Goal: Use online tool/utility: Use online tool/utility

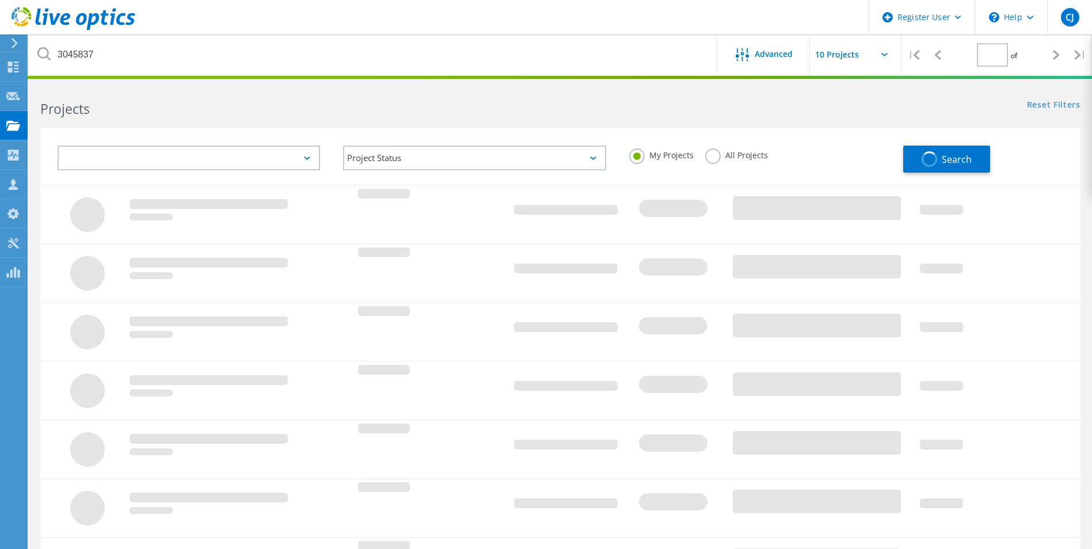
type input "1"
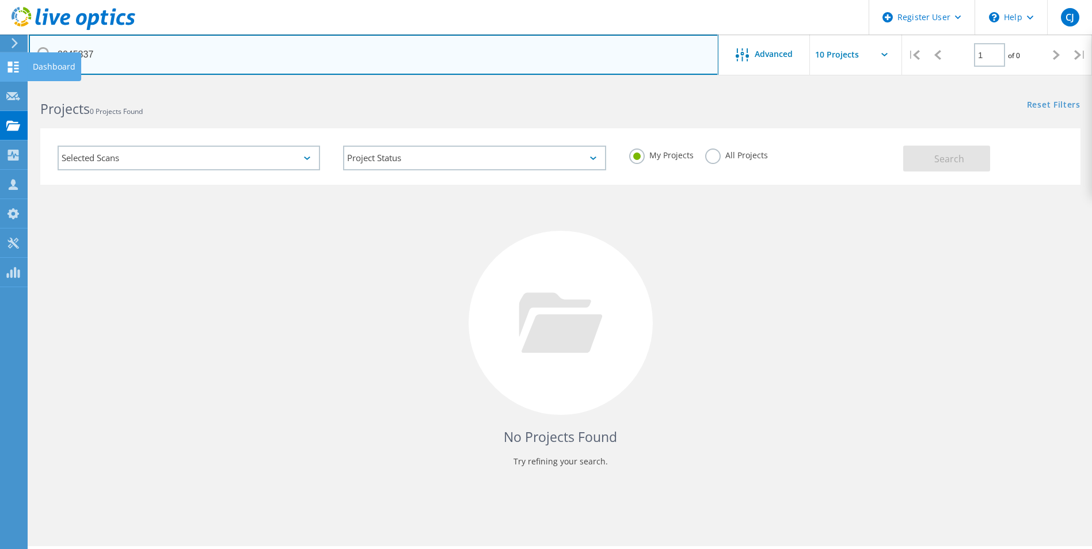
drag, startPoint x: 122, startPoint y: 55, endPoint x: 25, endPoint y: 56, distance: 96.7
click at [25, 83] on div "Register User \n Help Explore Helpful Articles Contact Support CJ Dell User Che…" at bounding box center [546, 332] width 1092 height 498
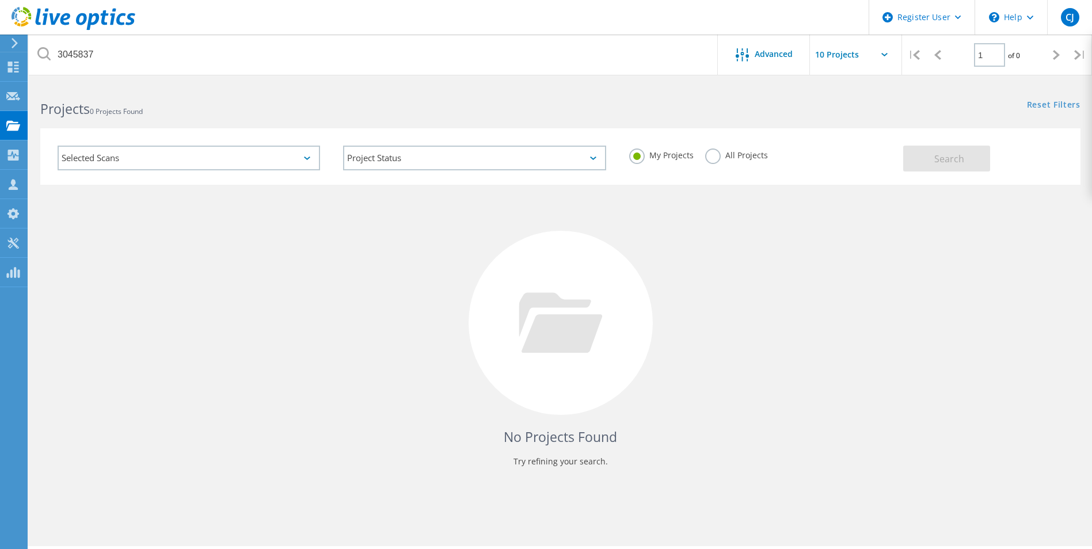
click at [715, 153] on label "All Projects" at bounding box center [736, 154] width 63 height 11
click at [0, 0] on input "All Projects" at bounding box center [0, 0] width 0 height 0
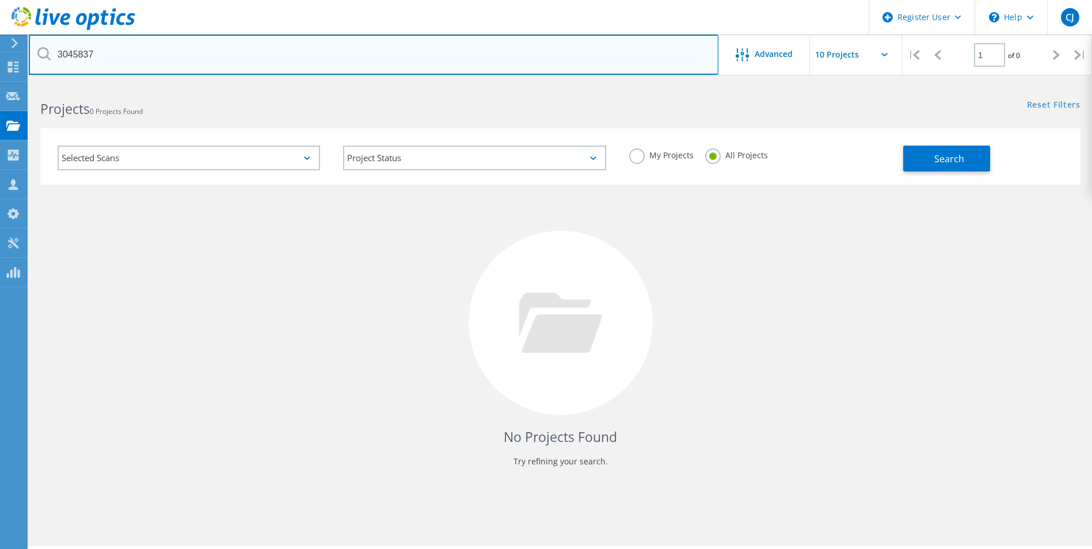
drag, startPoint x: 113, startPoint y: 58, endPoint x: 40, endPoint y: 64, distance: 72.9
click at [40, 64] on input "3045837" at bounding box center [374, 55] width 690 height 40
paste input "27428"
type input "3027428"
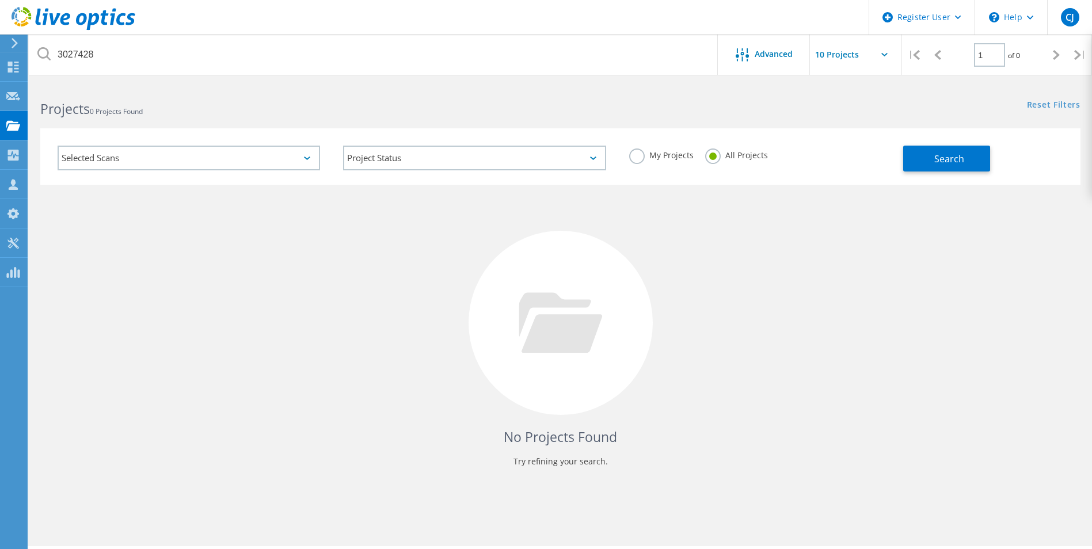
click at [230, 245] on div "No Projects Found Try refining your search." at bounding box center [560, 334] width 1041 height 298
click at [974, 165] on button "Search" at bounding box center [946, 159] width 87 height 26
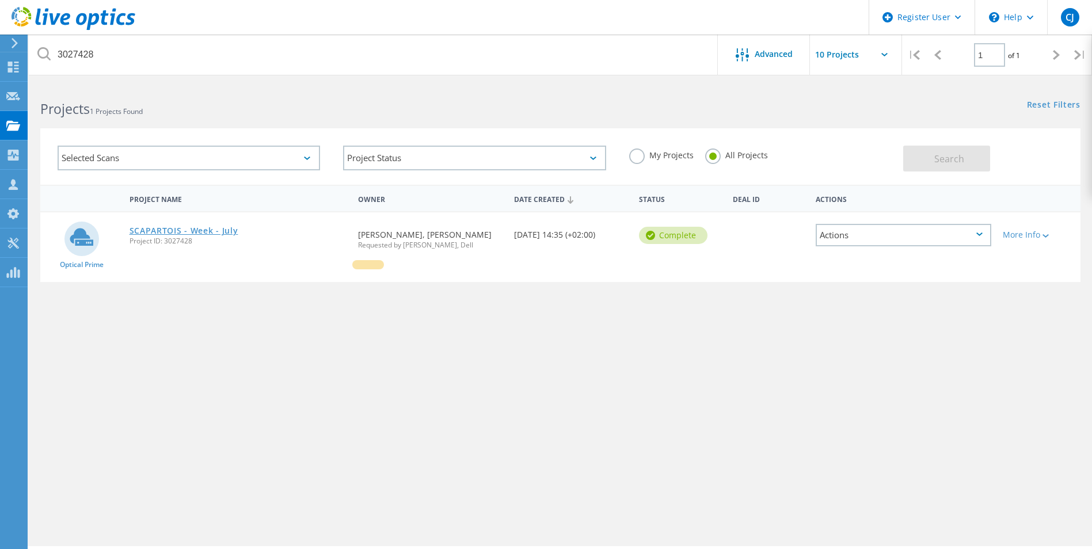
click at [191, 230] on link "SCAPARTOIS - Week - July" at bounding box center [184, 231] width 109 height 8
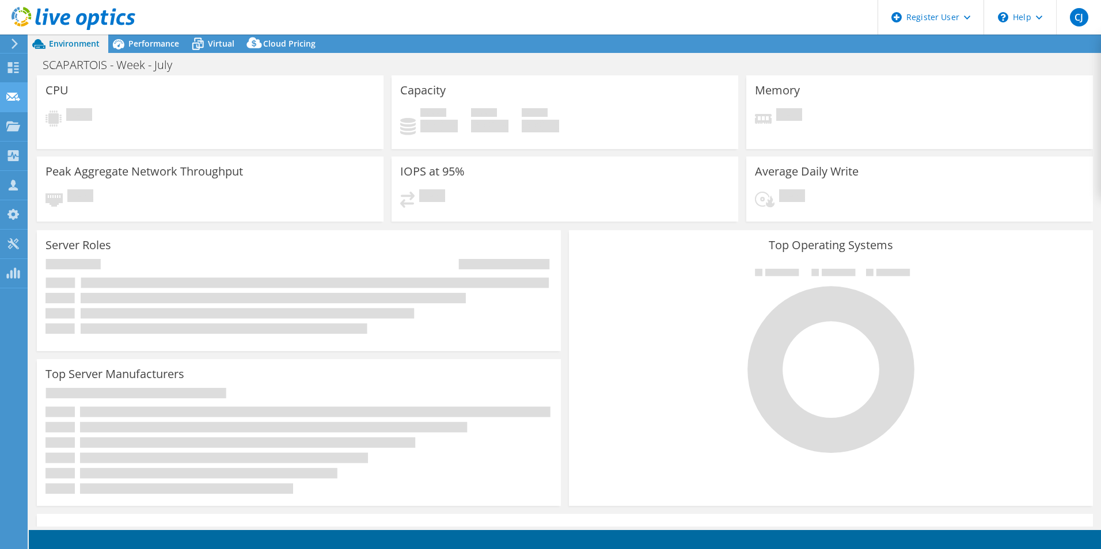
select select "USD"
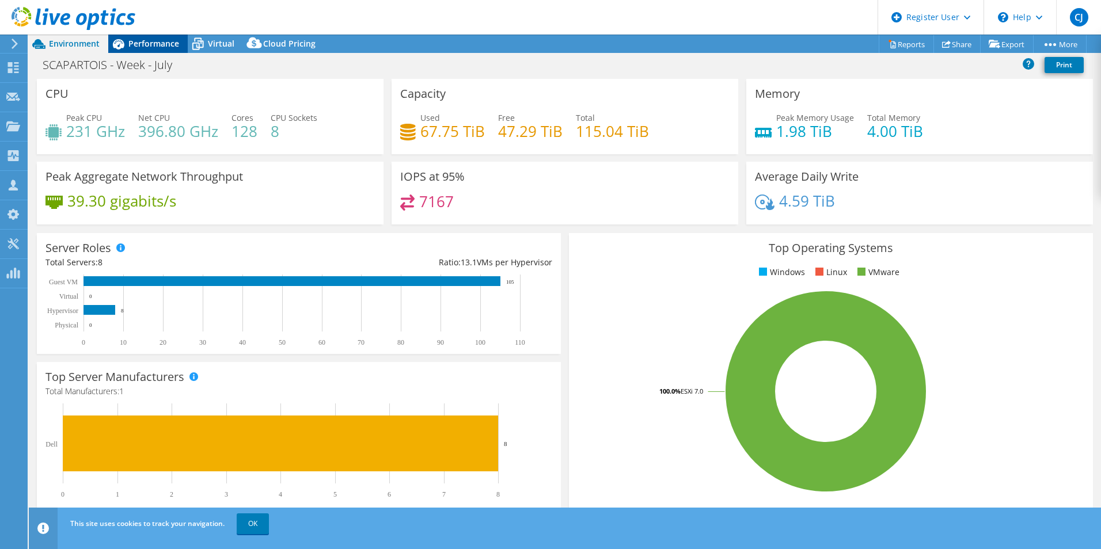
click at [147, 41] on span "Performance" at bounding box center [153, 43] width 51 height 11
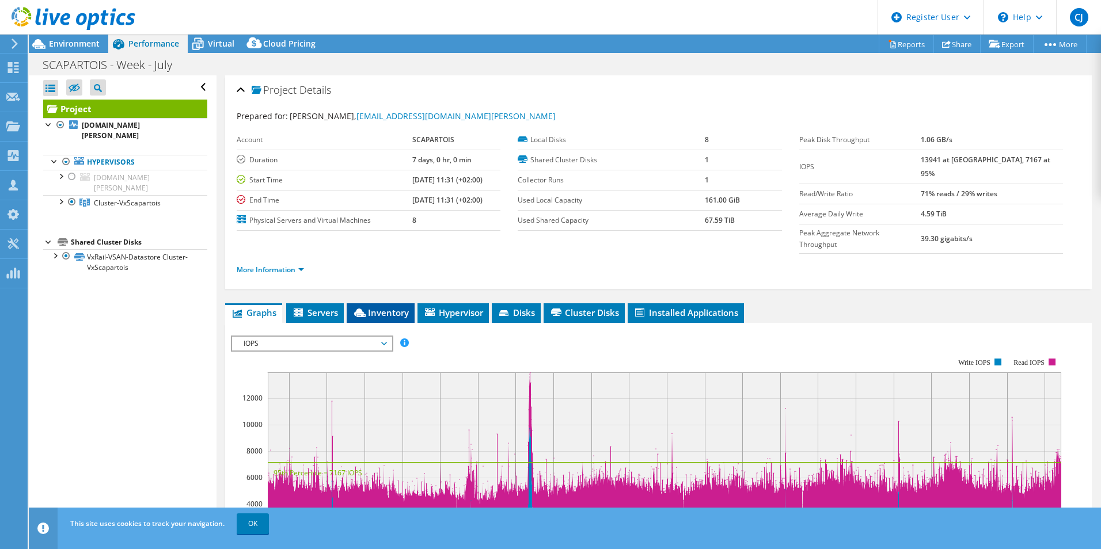
click at [378, 307] on span "Inventory" at bounding box center [380, 313] width 56 height 12
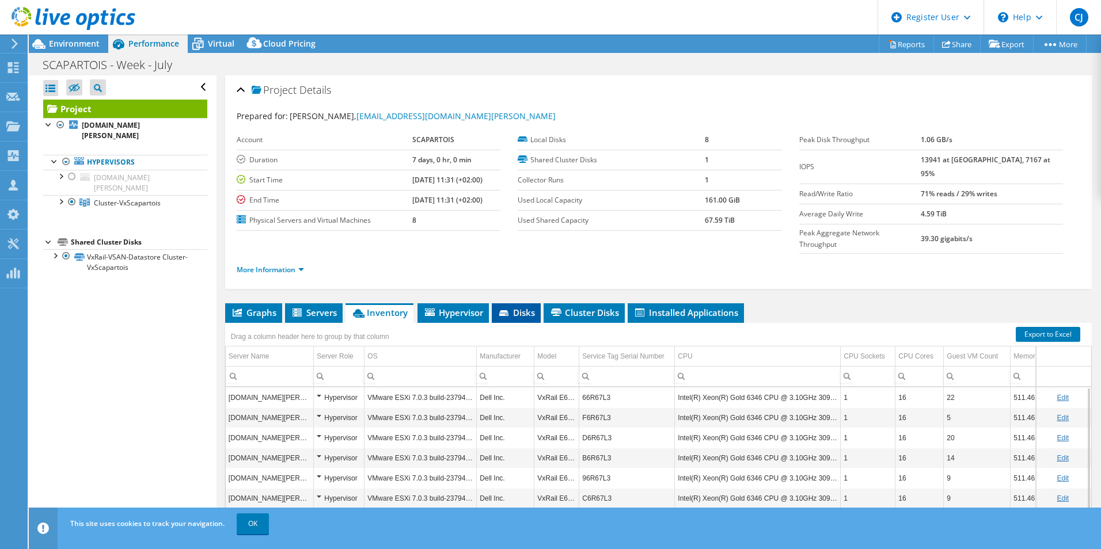
click at [508, 307] on span "Disks" at bounding box center [516, 313] width 37 height 12
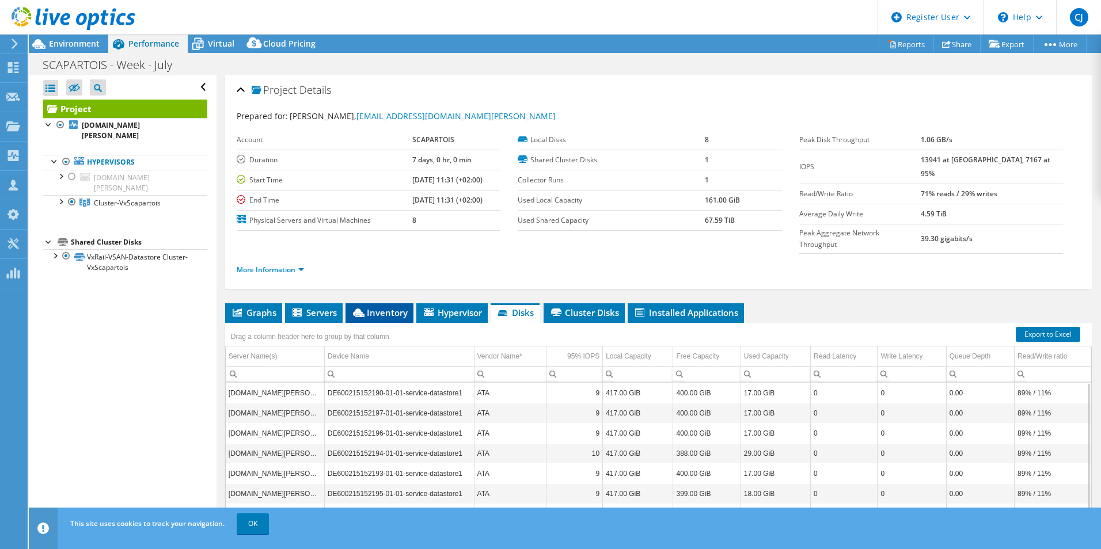
click at [383, 307] on span "Inventory" at bounding box center [379, 313] width 56 height 12
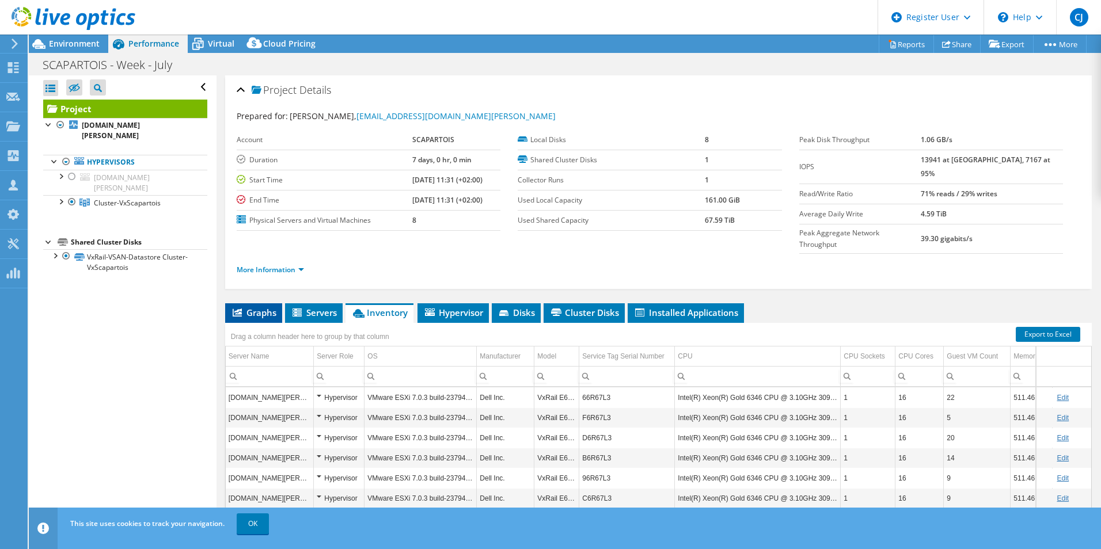
click at [259, 307] on span "Graphs" at bounding box center [253, 313] width 45 height 12
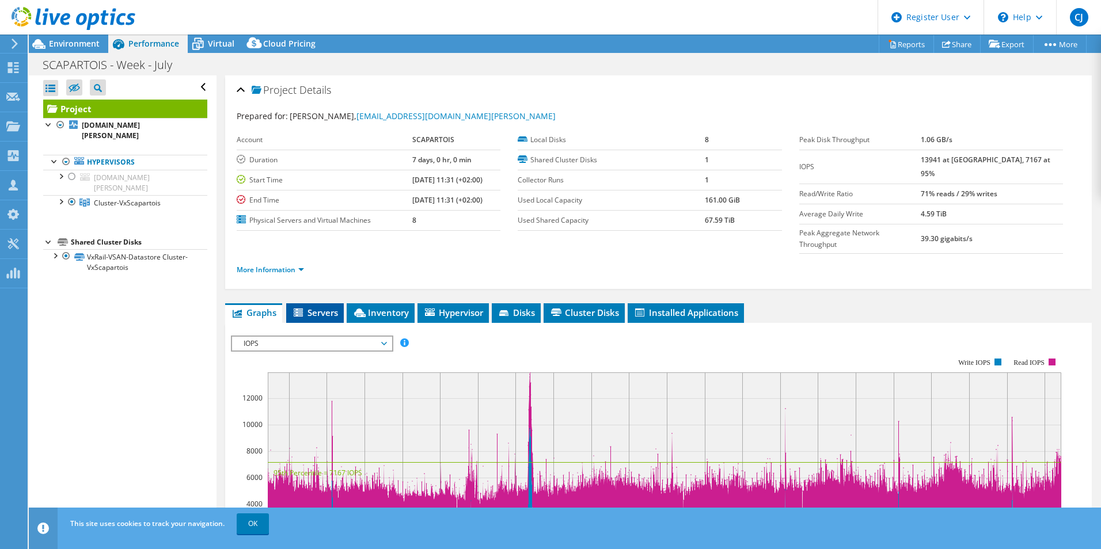
click at [331, 307] on span "Servers" at bounding box center [315, 313] width 46 height 12
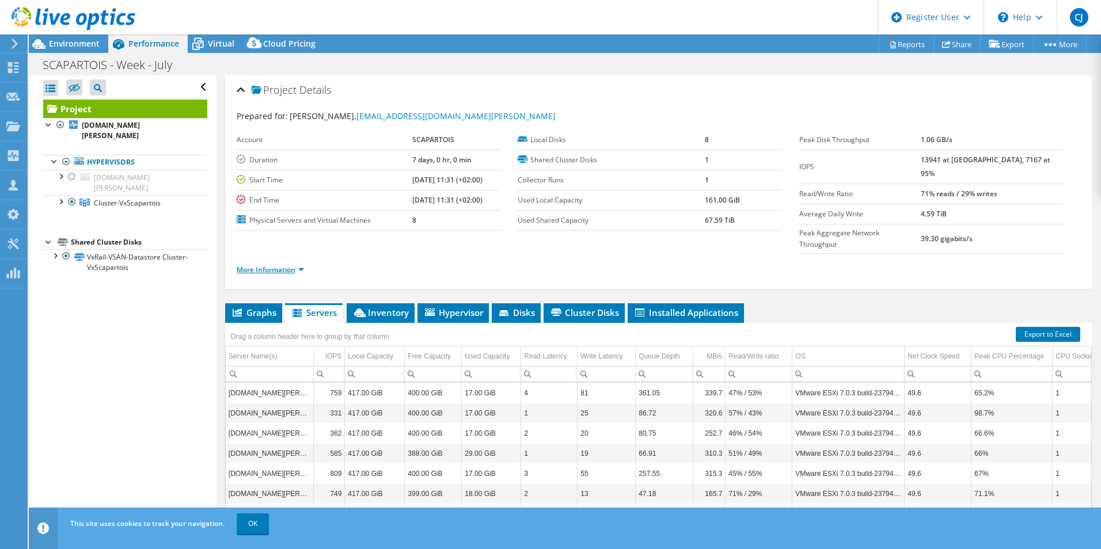
click at [259, 265] on link "More Information" at bounding box center [270, 270] width 67 height 10
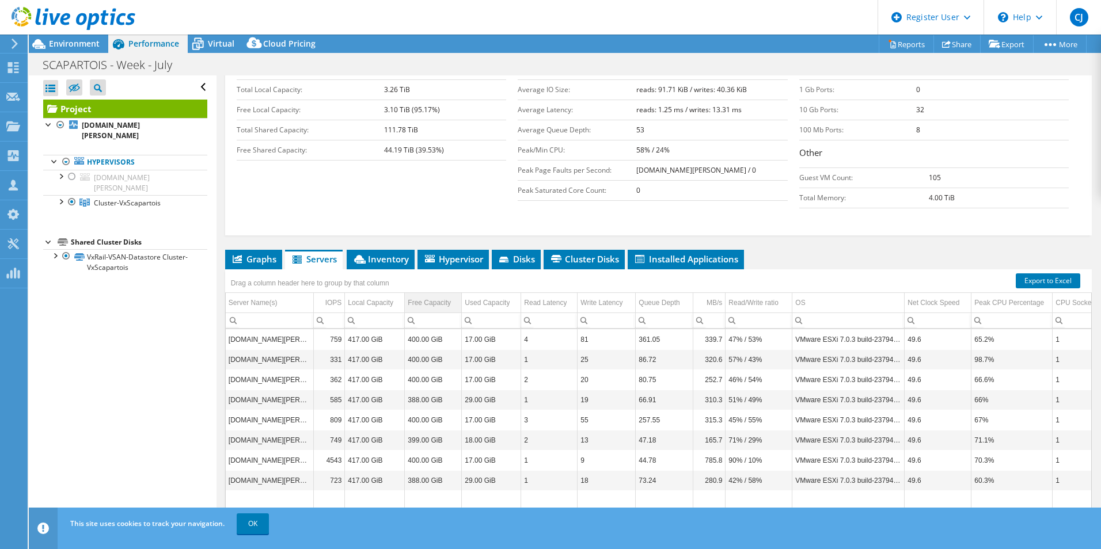
scroll to position [230, 0]
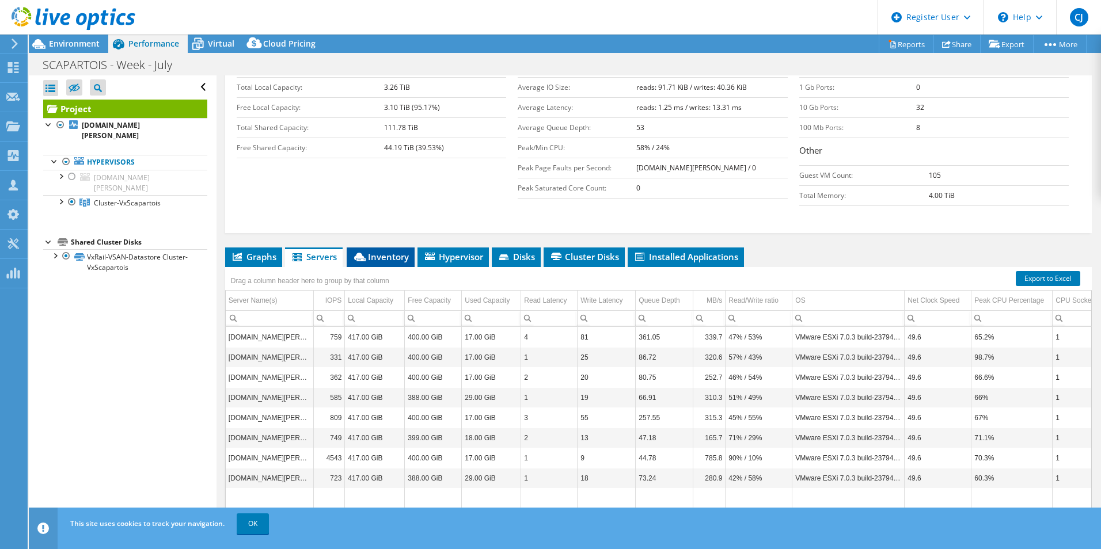
click at [385, 251] on span "Inventory" at bounding box center [380, 257] width 56 height 12
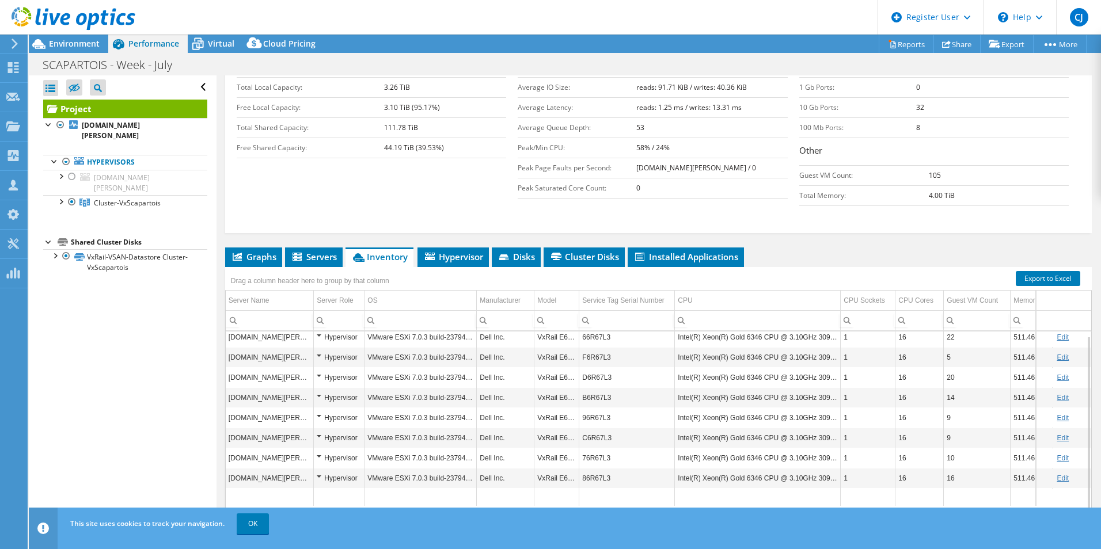
scroll to position [236, 0]
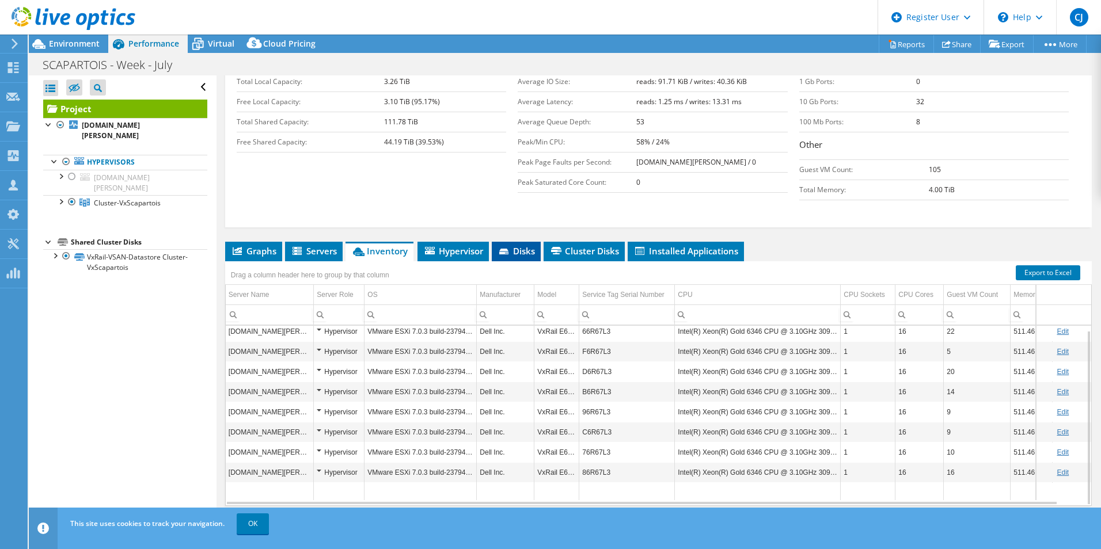
click at [507, 249] on icon at bounding box center [505, 252] width 12 height 7
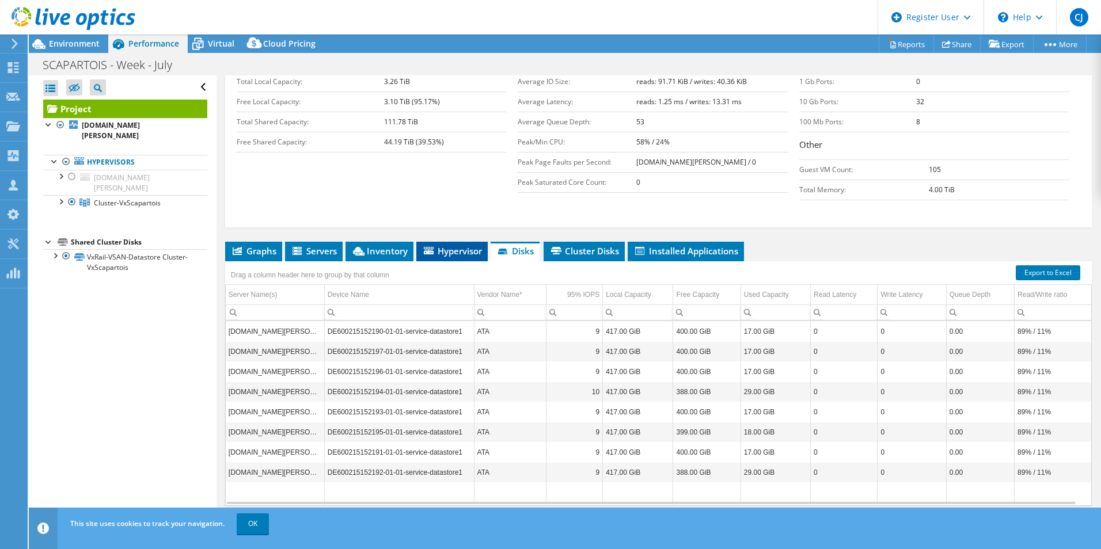
click at [468, 245] on span "Hypervisor" at bounding box center [452, 251] width 60 height 12
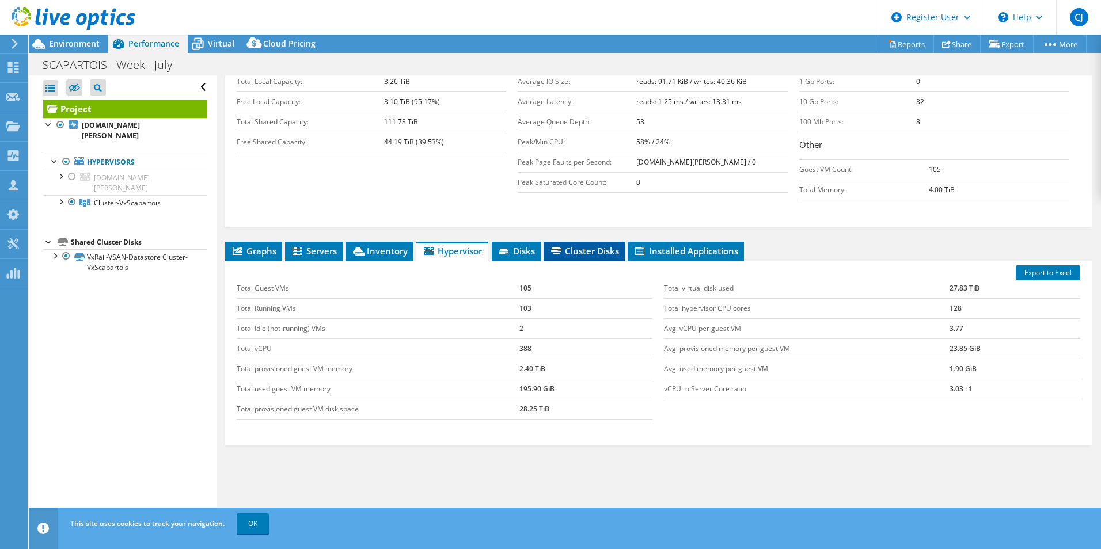
click at [582, 245] on span "Cluster Disks" at bounding box center [584, 251] width 70 height 12
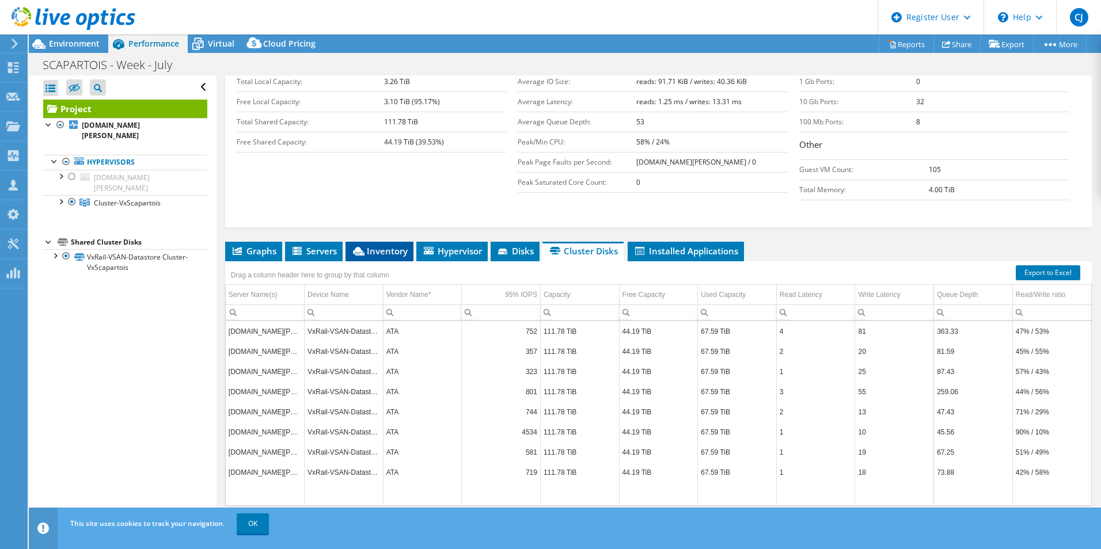
click at [384, 245] on span "Inventory" at bounding box center [379, 251] width 56 height 12
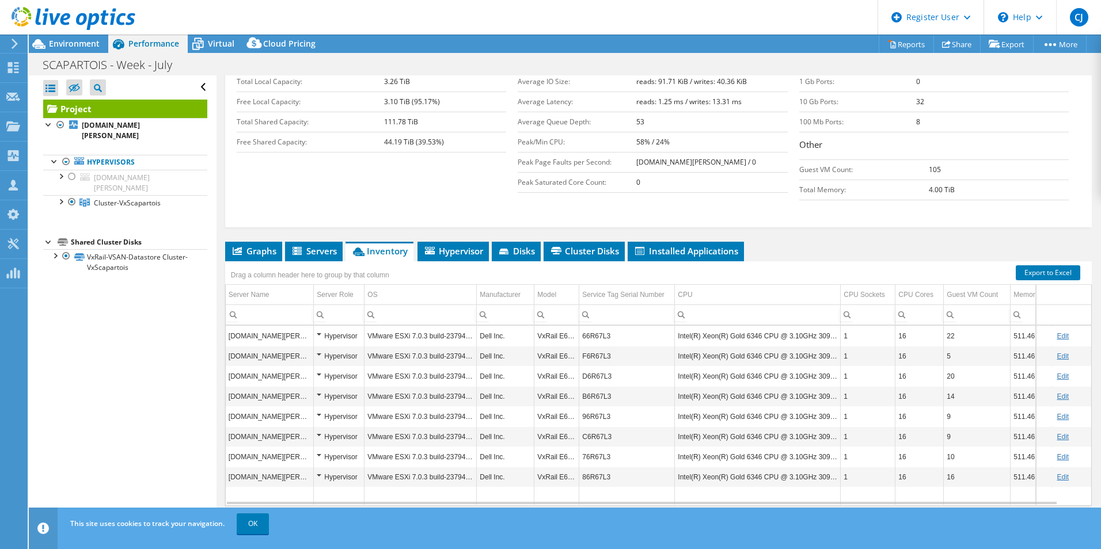
click at [597, 326] on td "66R67L3" at bounding box center [627, 336] width 96 height 20
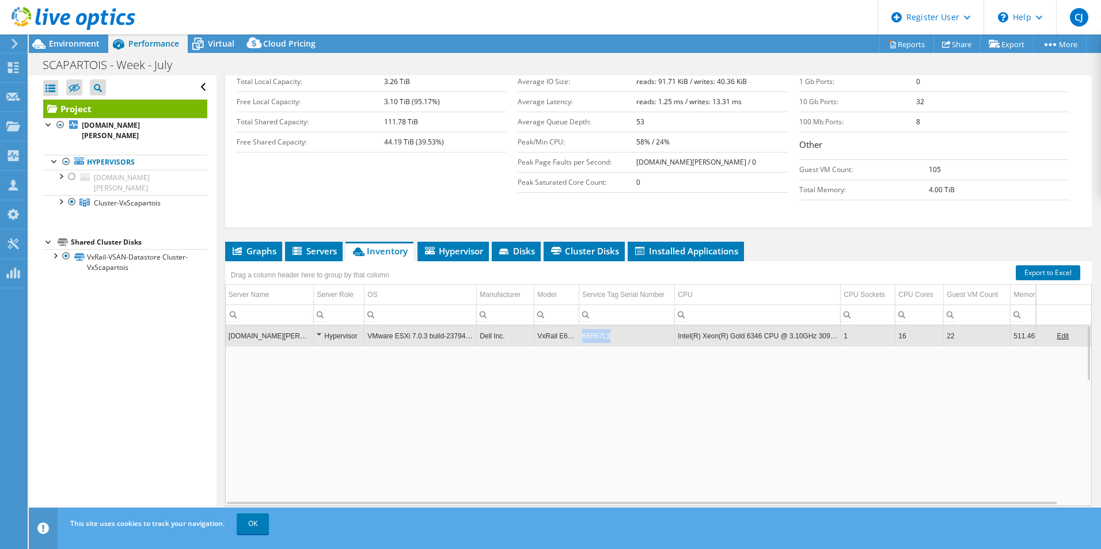
click at [597, 326] on td "66R67L3" at bounding box center [627, 336] width 96 height 20
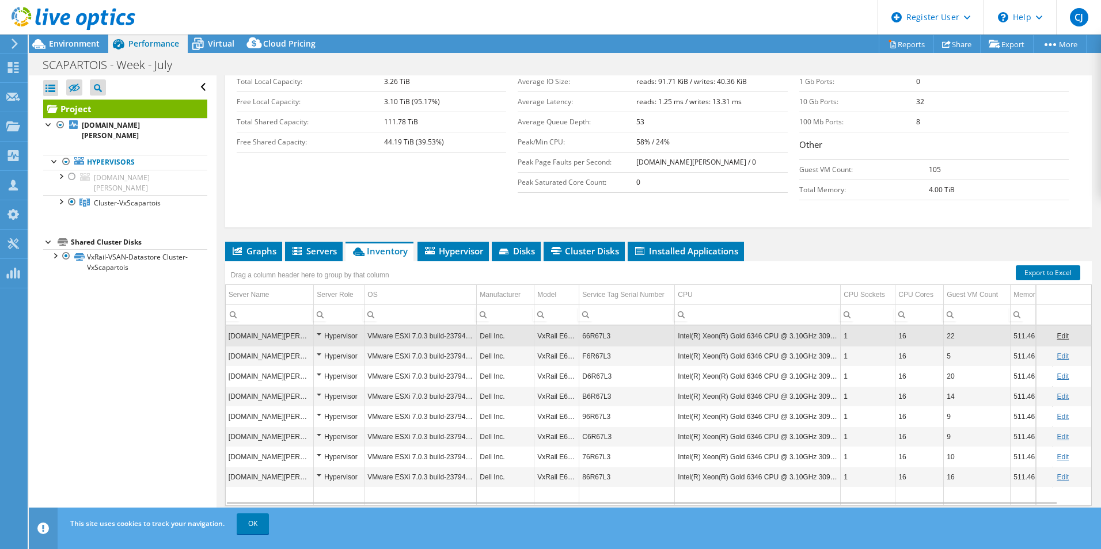
click at [597, 326] on td "66R67L3" at bounding box center [627, 336] width 96 height 20
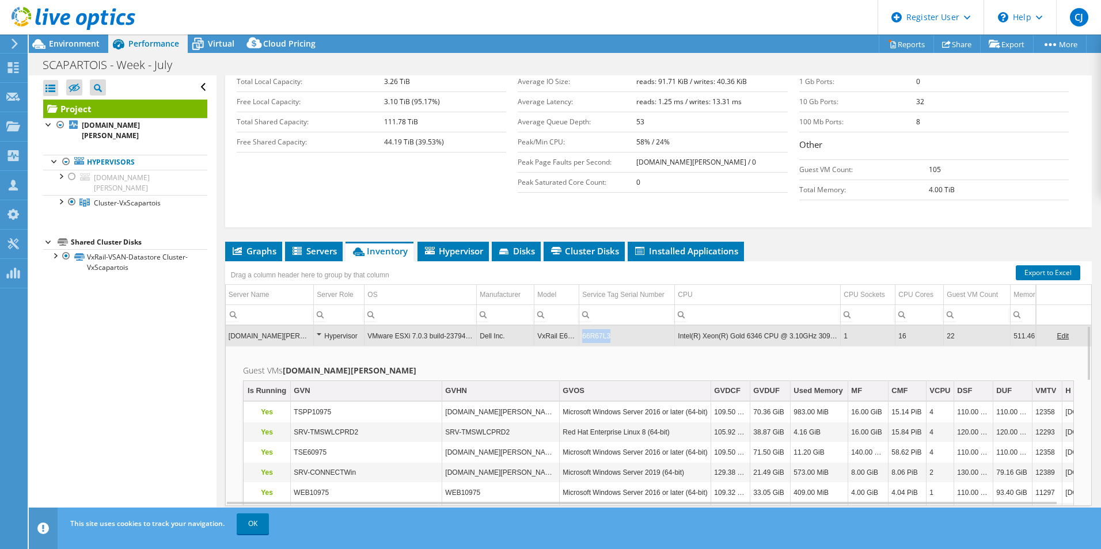
drag, startPoint x: 582, startPoint y: 313, endPoint x: 617, endPoint y: 313, distance: 34.6
click at [617, 326] on td "66R67L3" at bounding box center [627, 336] width 96 height 20
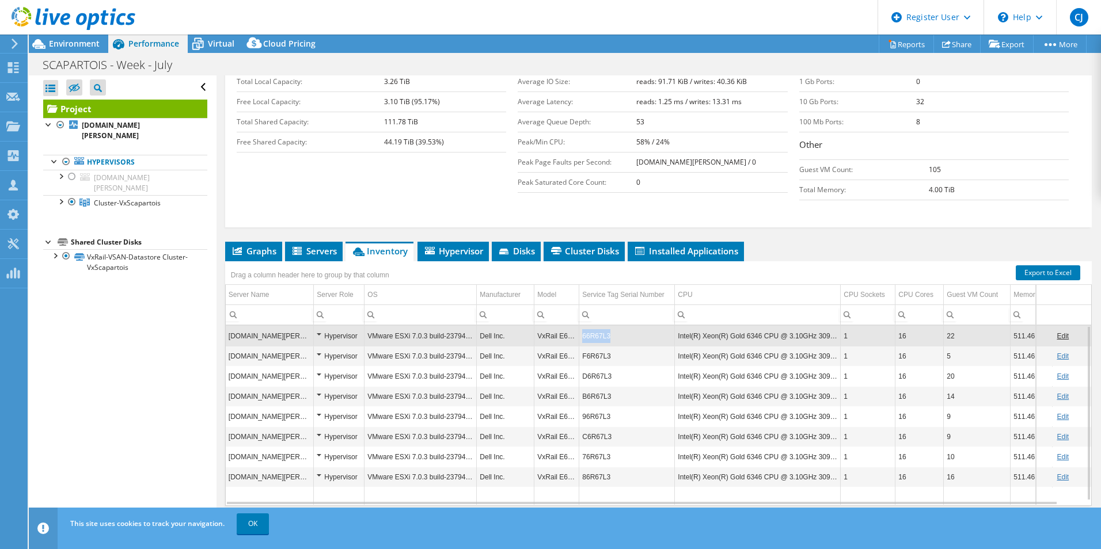
drag, startPoint x: 617, startPoint y: 313, endPoint x: 580, endPoint y: 312, distance: 36.9
click at [580, 326] on td "66R67L3" at bounding box center [627, 336] width 96 height 20
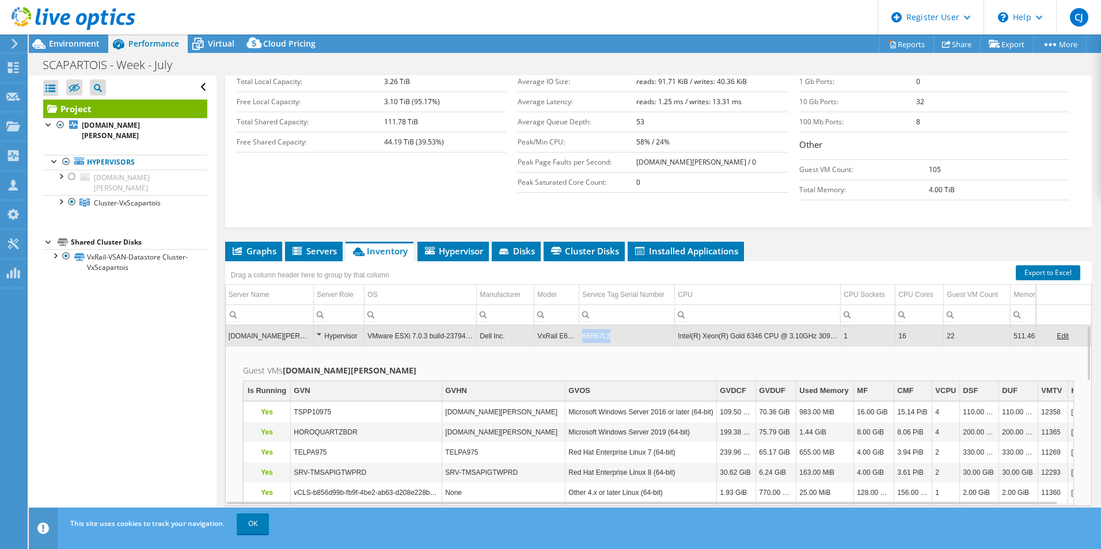
copy td "66R67L3"
drag, startPoint x: 580, startPoint y: 312, endPoint x: 617, endPoint y: 313, distance: 36.9
click at [617, 326] on td "66R67L3" at bounding box center [627, 336] width 96 height 20
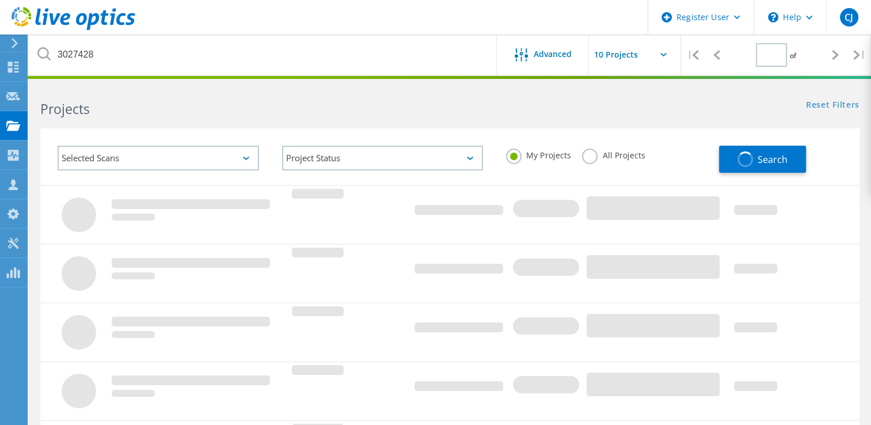
type input "1"
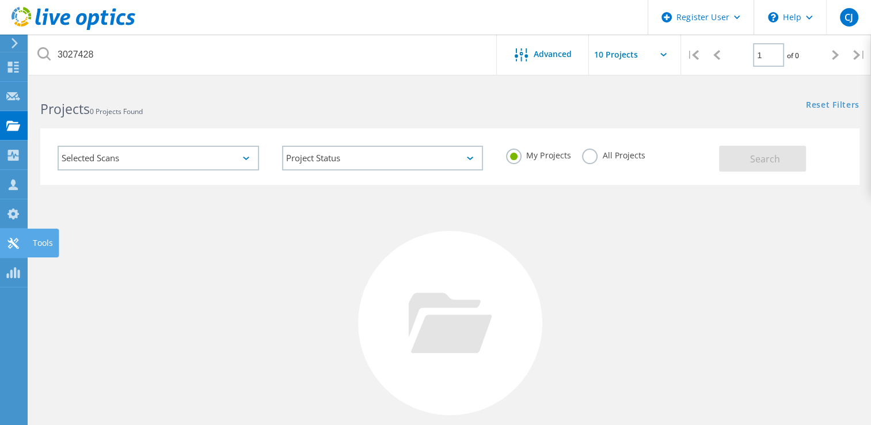
click at [14, 244] on use at bounding box center [12, 243] width 11 height 11
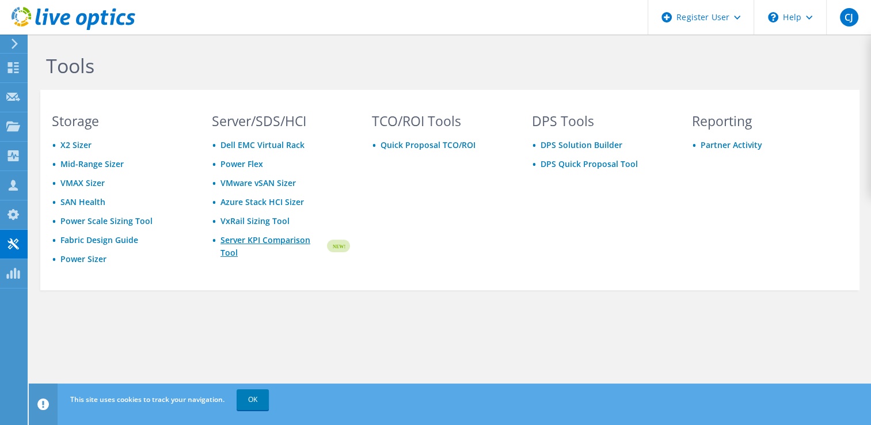
click at [258, 238] on link "Server KPI Comparison Tool" at bounding box center [273, 246] width 105 height 25
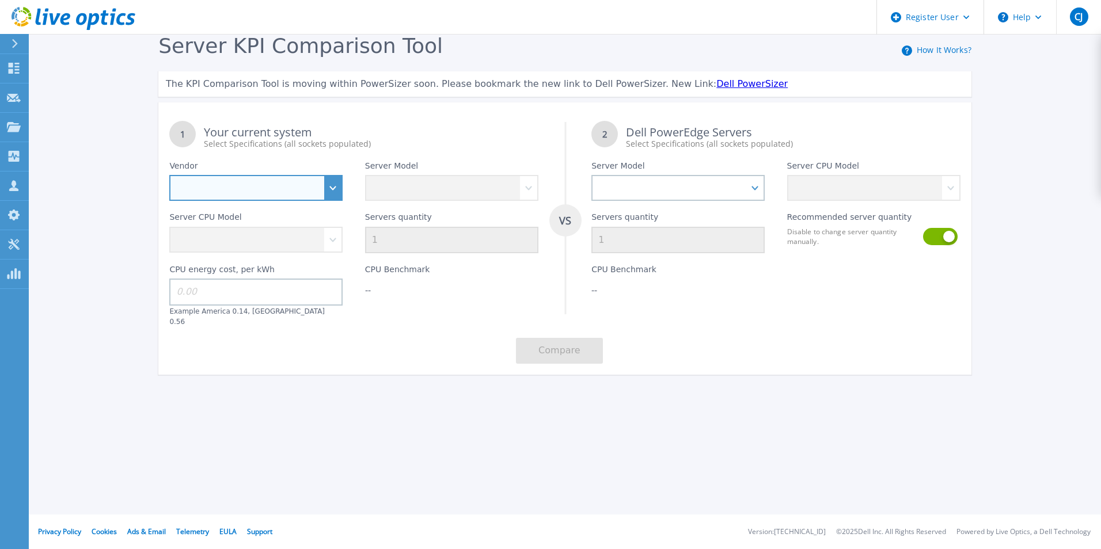
drag, startPoint x: 336, startPoint y: 183, endPoint x: 317, endPoint y: 191, distance: 20.6
click at [336, 183] on select "Dell HPE Lenovo Supermicro" at bounding box center [255, 188] width 173 height 26
select select "Dell"
click at [169, 176] on select "Dell HPE Lenovo Supermicro" at bounding box center [255, 188] width 173 height 26
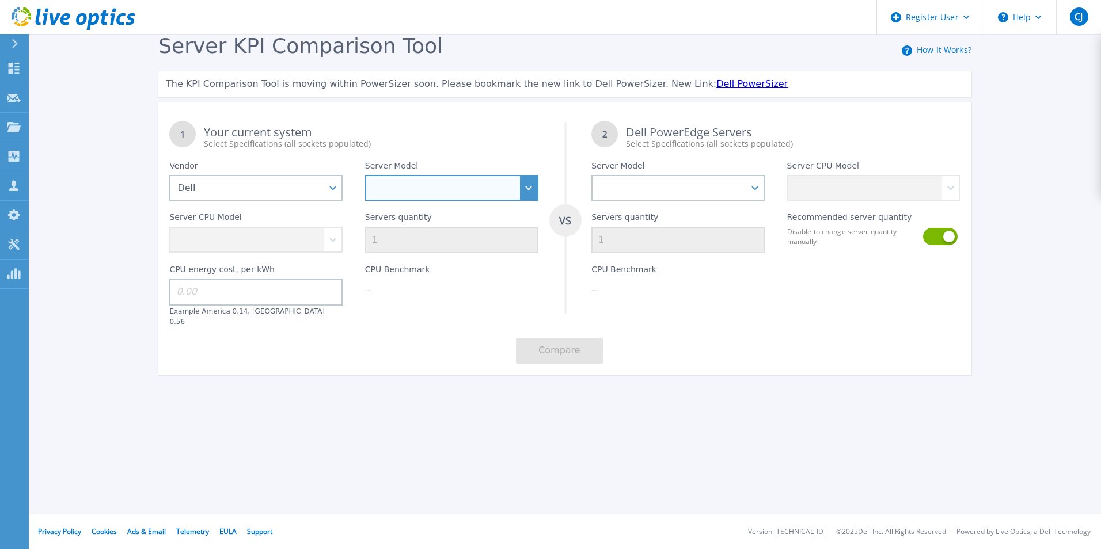
click at [529, 186] on select "PowerEdge C6520 PowerEdge C6525 PowerEdge HS5610 PowerEdge HS5620 PowerEdge R24…" at bounding box center [451, 188] width 173 height 26
click at [365, 176] on select "PowerEdge C6520 PowerEdge C6525 PowerEdge HS5610 PowerEdge HS5620 PowerEdge R24…" at bounding box center [451, 188] width 173 height 26
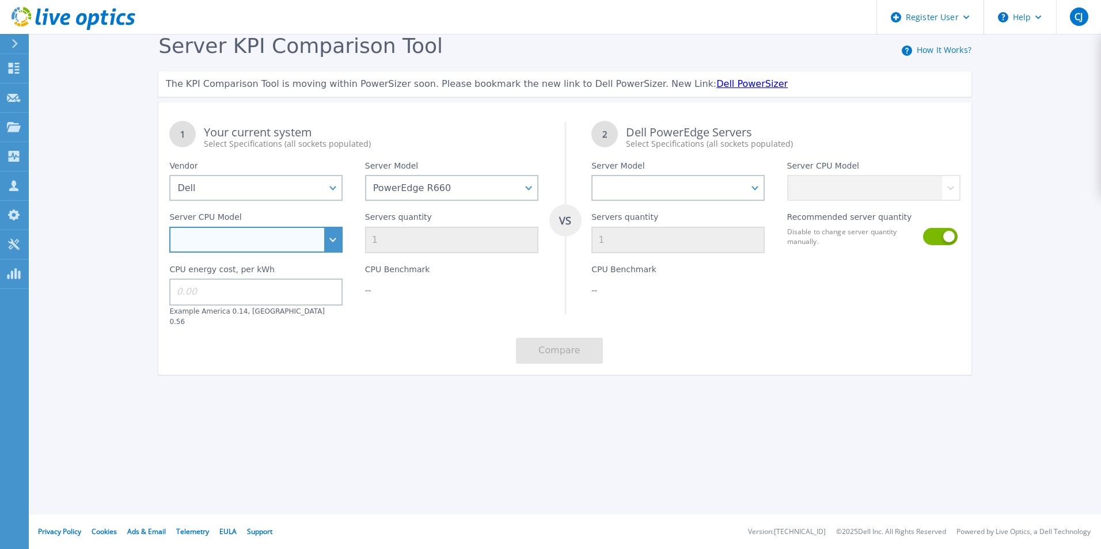
click at [331, 246] on select "Intel Xeon Gold 6414U 2GHz Intel Xeon Gold 6430 2.1GHz Intel Xeon Gold 6454S 2.…" at bounding box center [255, 240] width 173 height 26
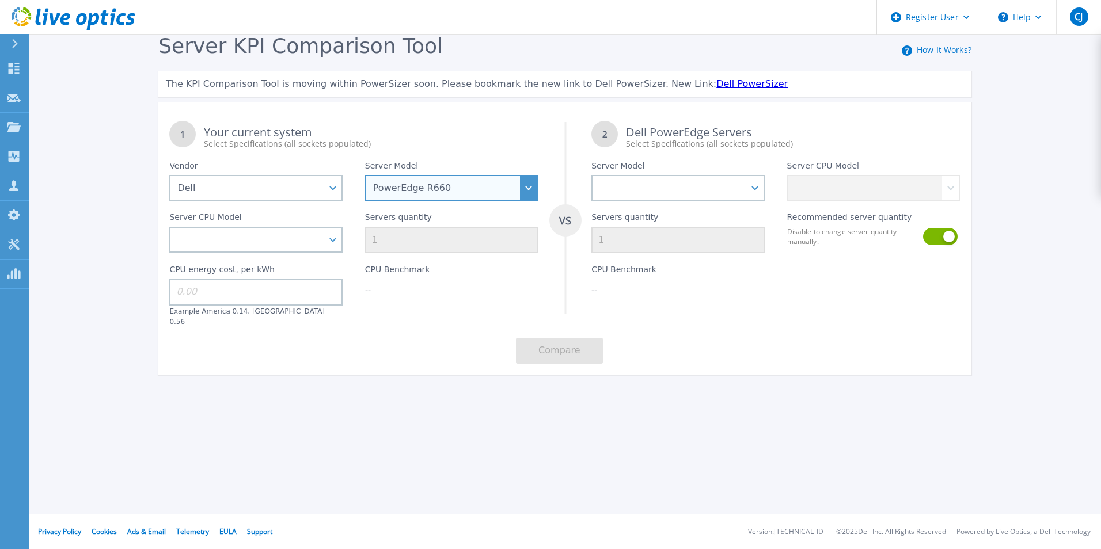
drag, startPoint x: 524, startPoint y: 184, endPoint x: 516, endPoint y: 191, distance: 11.0
click at [524, 184] on select "PowerEdge C6520 PowerEdge C6525 PowerEdge HS5610 PowerEdge HS5620 PowerEdge R24…" at bounding box center [451, 188] width 173 height 26
select select "PowerEdge R650"
click at [365, 176] on select "PowerEdge C6520 PowerEdge C6525 PowerEdge HS5610 PowerEdge HS5620 PowerEdge R24…" at bounding box center [451, 188] width 173 height 26
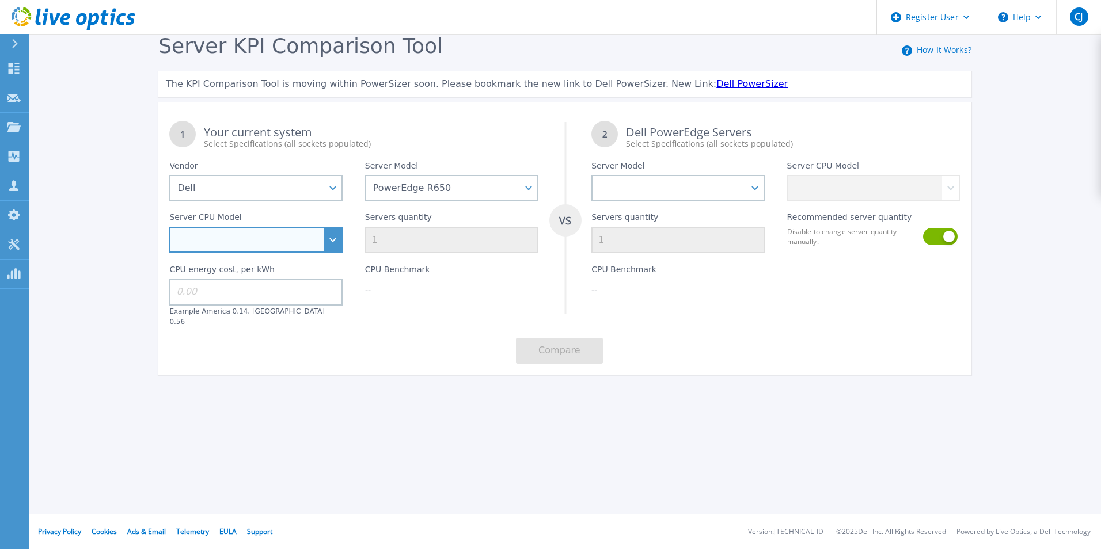
click at [327, 237] on select "Intel Xeon Gold 6312U 2.4GHz Intel Xeon Platinum 8352M 2.3GHz Intel Xeon Platin…" at bounding box center [255, 240] width 173 height 26
select select "333975"
click at [169, 227] on select "Intel Xeon Gold 6312U 2.4GHz Intel Xeon Platinum 8352M 2.3GHz Intel Xeon Platin…" at bounding box center [255, 240] width 173 height 26
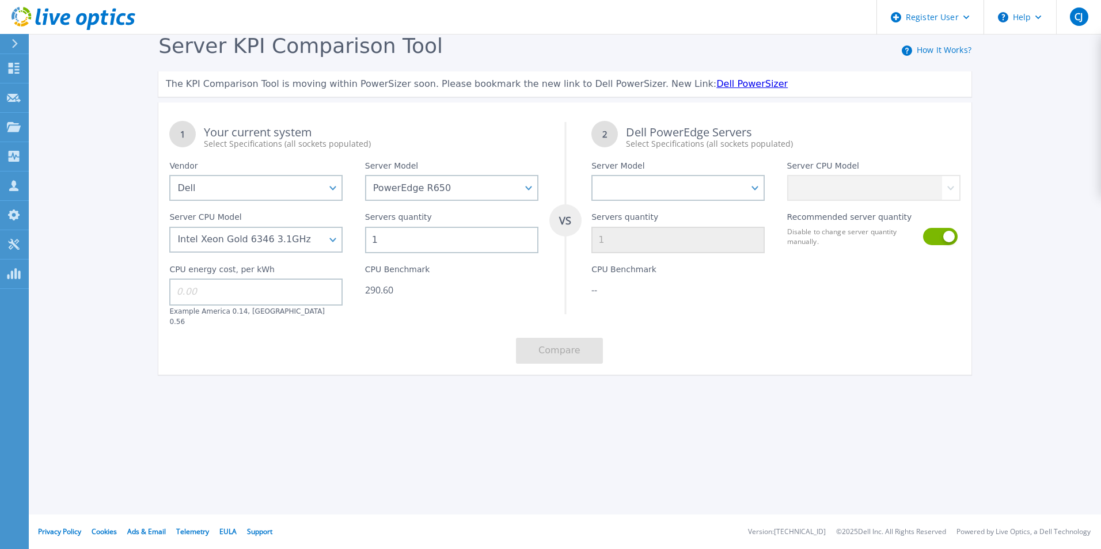
click at [389, 246] on input "1" at bounding box center [451, 240] width 173 height 26
type input "8"
click at [314, 424] on div "Register User Help CJ Dell User [PERSON_NAME] [PERSON_NAME][EMAIL_ADDRESS][DOMA…" at bounding box center [550, 274] width 1101 height 549
click at [754, 193] on select "PowerEdge C6520 PowerEdge C6525 PowerEdge HS5610 PowerEdge HS5620 PowerEdge R24…" at bounding box center [677, 188] width 173 height 26
select select "PowerEdge R650"
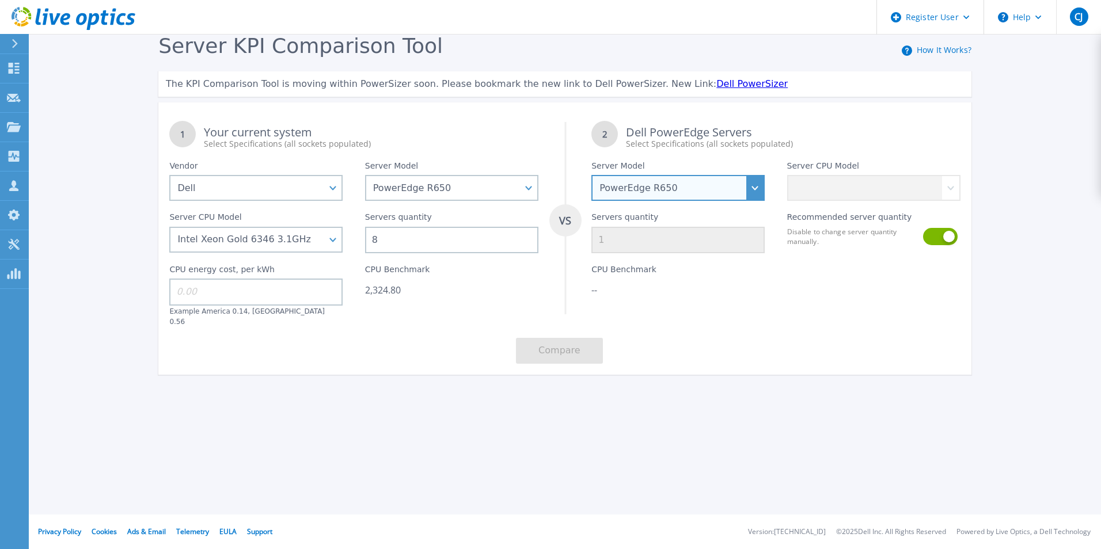
click at [591, 176] on select "PowerEdge C6520 PowerEdge C6525 PowerEdge HS5610 PowerEdge HS5620 PowerEdge R24…" at bounding box center [677, 188] width 173 height 26
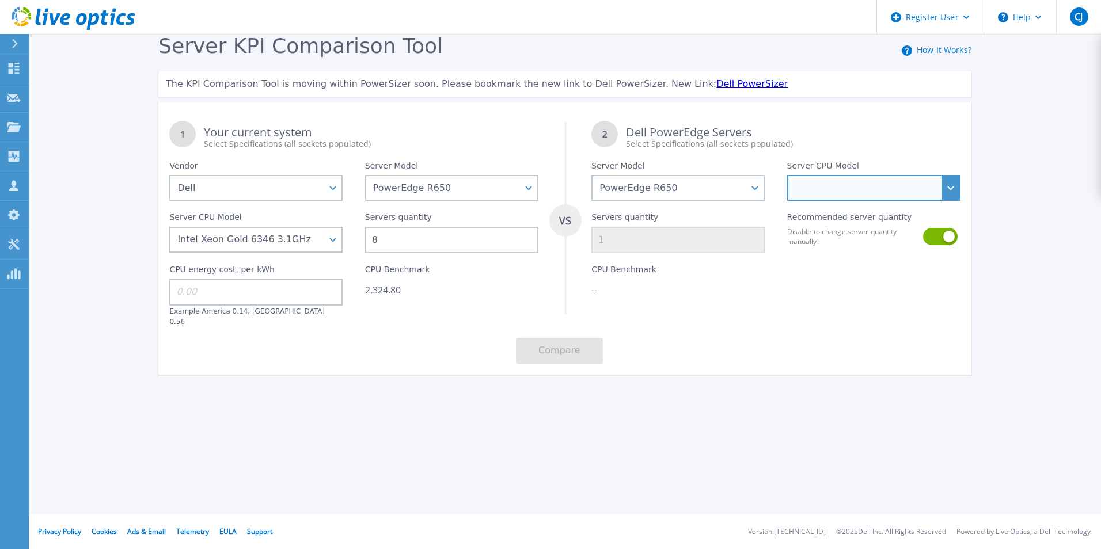
click at [810, 180] on select "Intel Xeon Gold 6312U 2.4GHz Intel Xeon Platinum 8352M 2.3GHz Intel Xeon Platin…" at bounding box center [873, 188] width 173 height 26
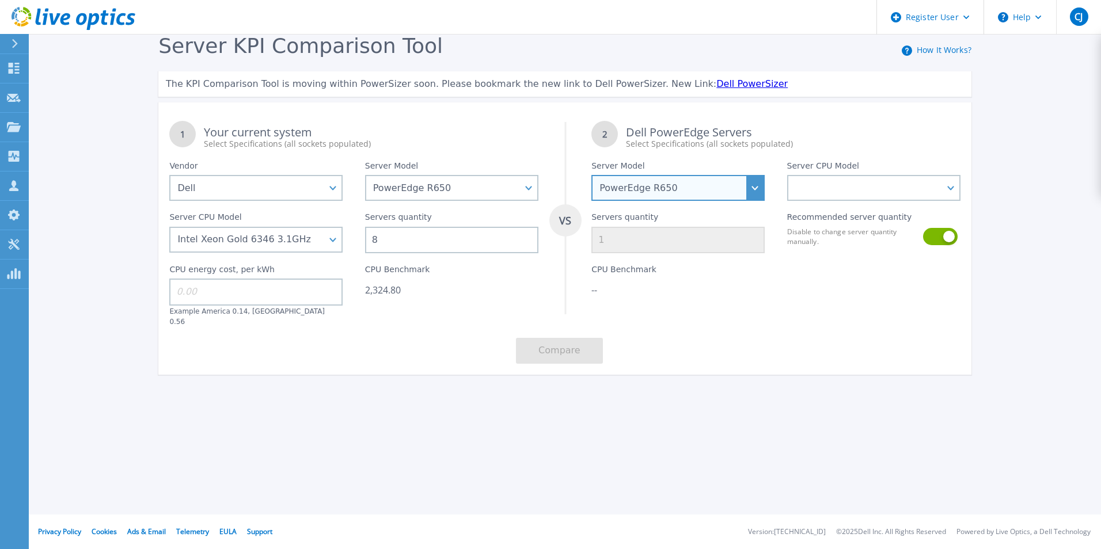
click at [715, 192] on select "PowerEdge C6520 PowerEdge C6525 PowerEdge HS5610 PowerEdge HS5620 PowerEdge R24…" at bounding box center [677, 188] width 173 height 26
